Goal: Unclear

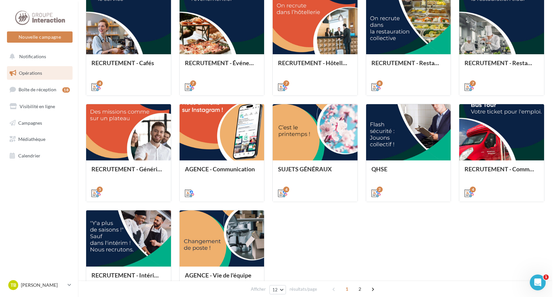
scroll to position [106, 0]
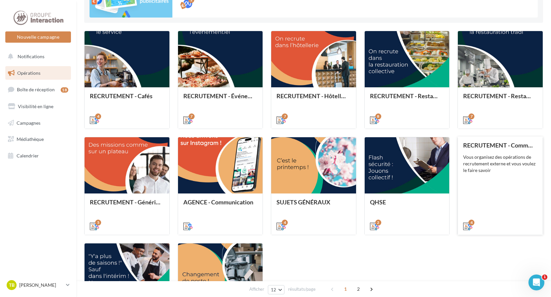
click at [504, 165] on div "Vous organisez des opérations de recrutement externe et vous voulez le faire sa…" at bounding box center [500, 164] width 74 height 20
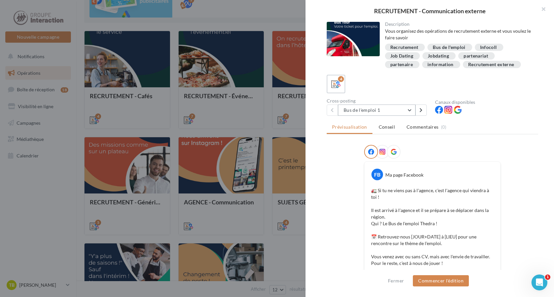
click at [411, 110] on button "Bus de l'emploi 1" at bounding box center [377, 110] width 78 height 11
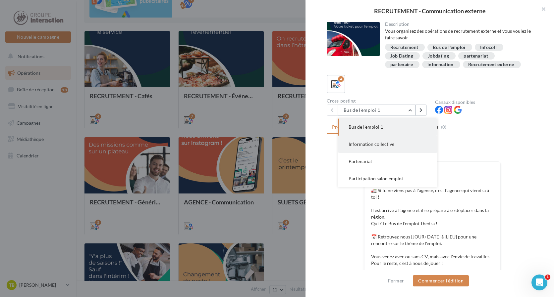
click at [398, 143] on button "Information collective" at bounding box center [387, 144] width 99 height 17
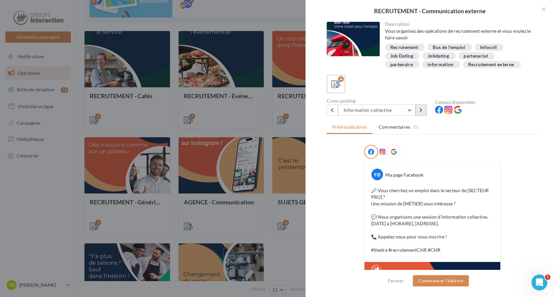
click at [421, 110] on icon at bounding box center [420, 110] width 3 height 5
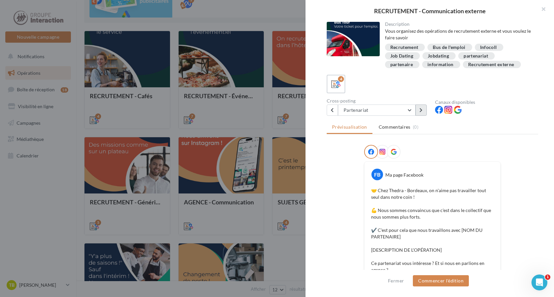
click at [421, 110] on icon at bounding box center [420, 110] width 3 height 5
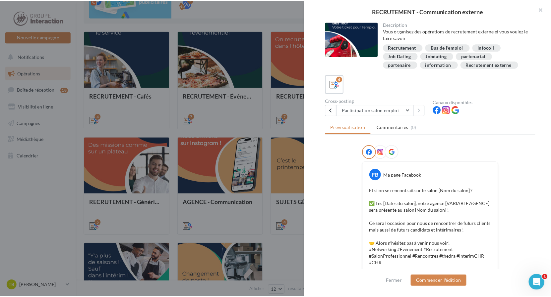
scroll to position [144, 0]
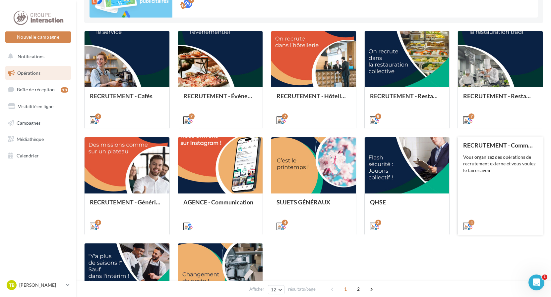
click at [489, 163] on div "Vous organisez des opérations de recrutement externe et vous voulez le faire sa…" at bounding box center [500, 164] width 74 height 20
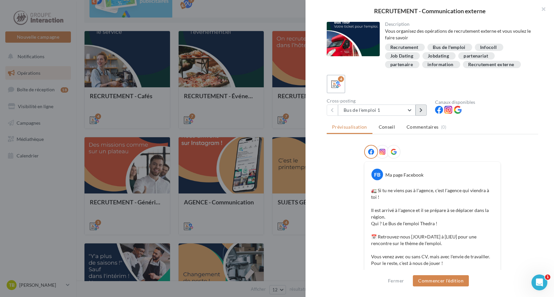
click at [425, 110] on button at bounding box center [420, 110] width 11 height 11
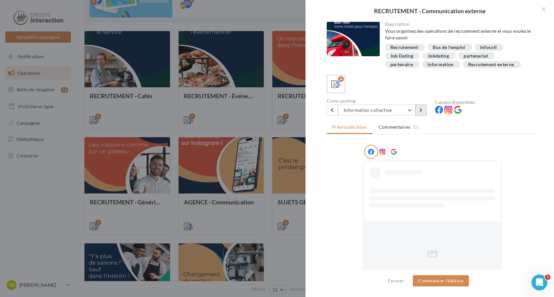
click at [425, 110] on button at bounding box center [420, 110] width 11 height 11
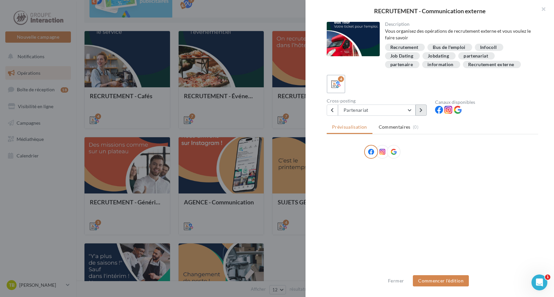
click at [425, 110] on button at bounding box center [420, 110] width 11 height 11
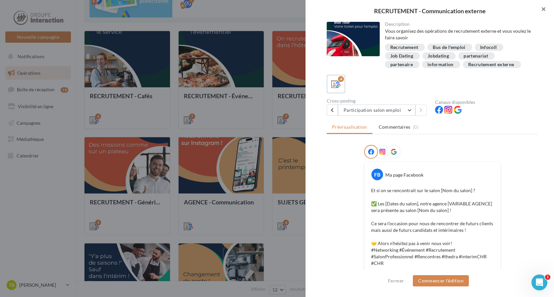
click at [541, 6] on button "button" at bounding box center [540, 10] width 27 height 20
